Goal: Navigation & Orientation: Find specific page/section

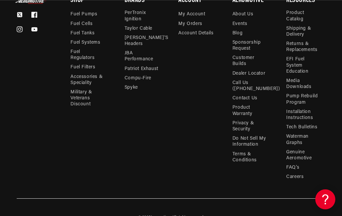
scroll to position [2067, 0]
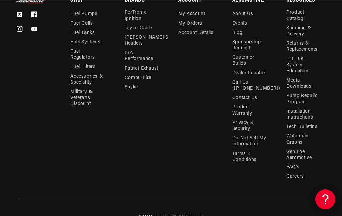
click at [293, 163] on link "FAQ’s" at bounding box center [292, 167] width 13 height 9
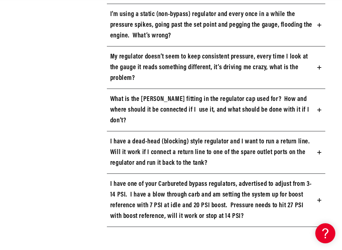
click at [319, 151] on icon at bounding box center [319, 152] width 0 height 4
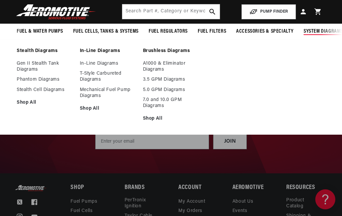
scroll to position [0, 36]
click at [85, 111] on link "Shop All" at bounding box center [108, 109] width 56 height 6
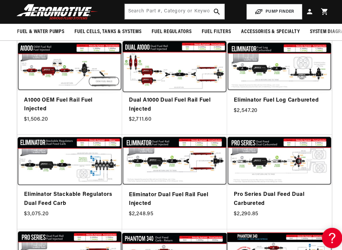
scroll to position [0, 264]
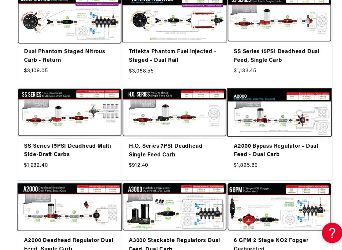
scroll to position [0, 264]
